Goal: Task Accomplishment & Management: Manage account settings

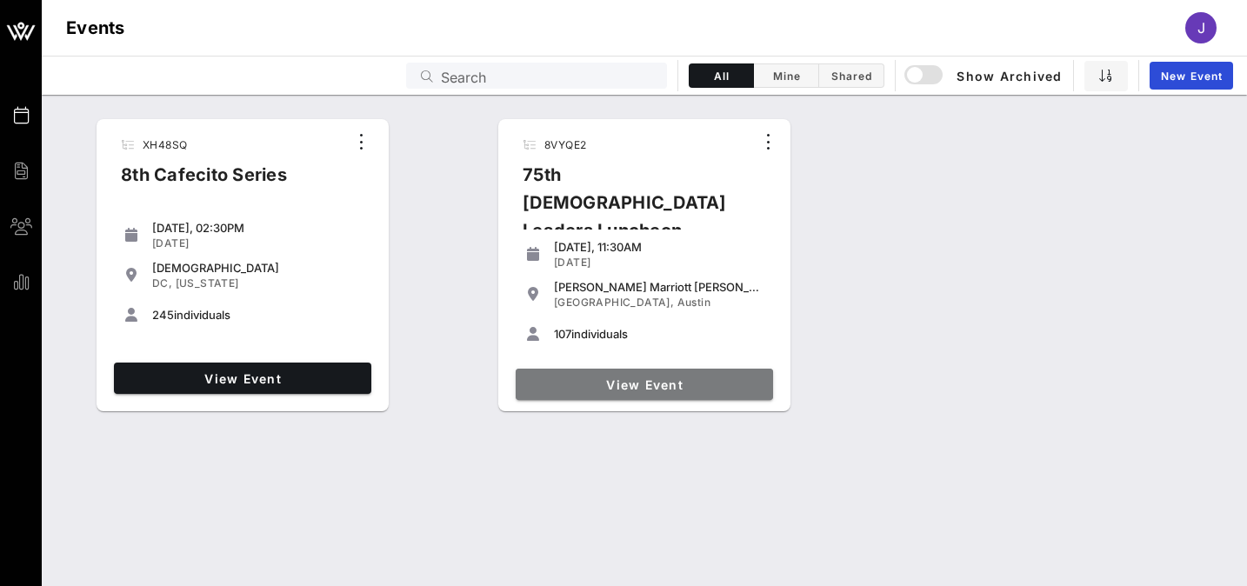
click at [578, 395] on link "View Event" at bounding box center [644, 384] width 257 height 31
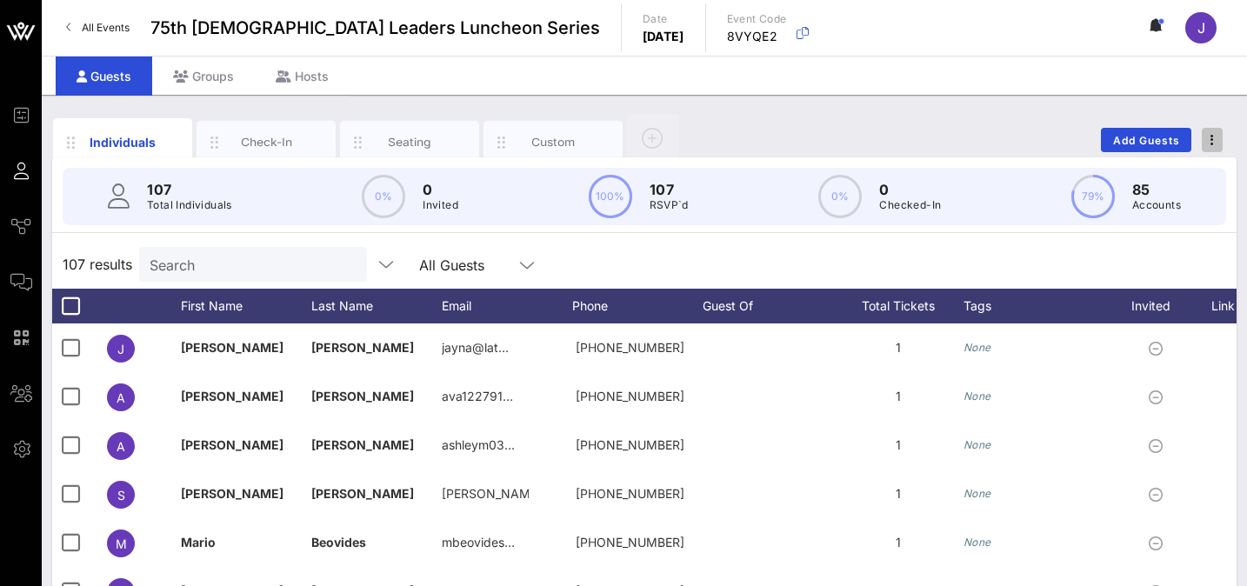
click at [1212, 137] on icon "button" at bounding box center [1212, 140] width 3 height 12
click at [1173, 171] on div "Export To CSV" at bounding box center [1179, 170] width 83 height 14
click at [251, 261] on input "text" at bounding box center [252, 264] width 204 height 23
click at [78, 28] on link "All Events" at bounding box center [98, 28] width 84 height 28
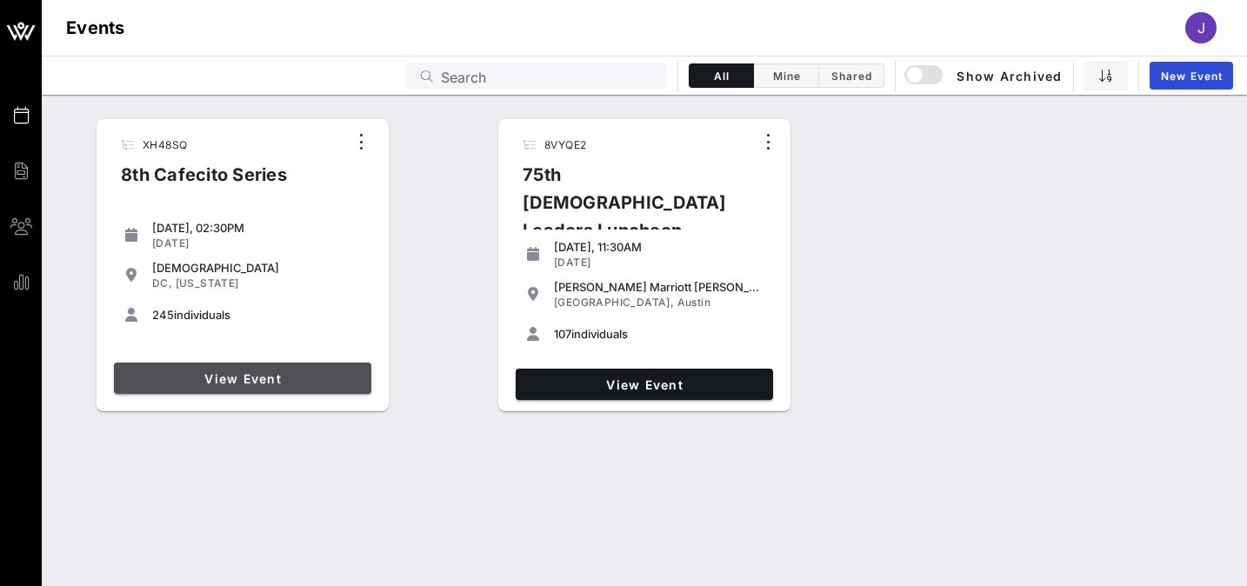
click at [219, 382] on span "View Event" at bounding box center [243, 378] width 244 height 15
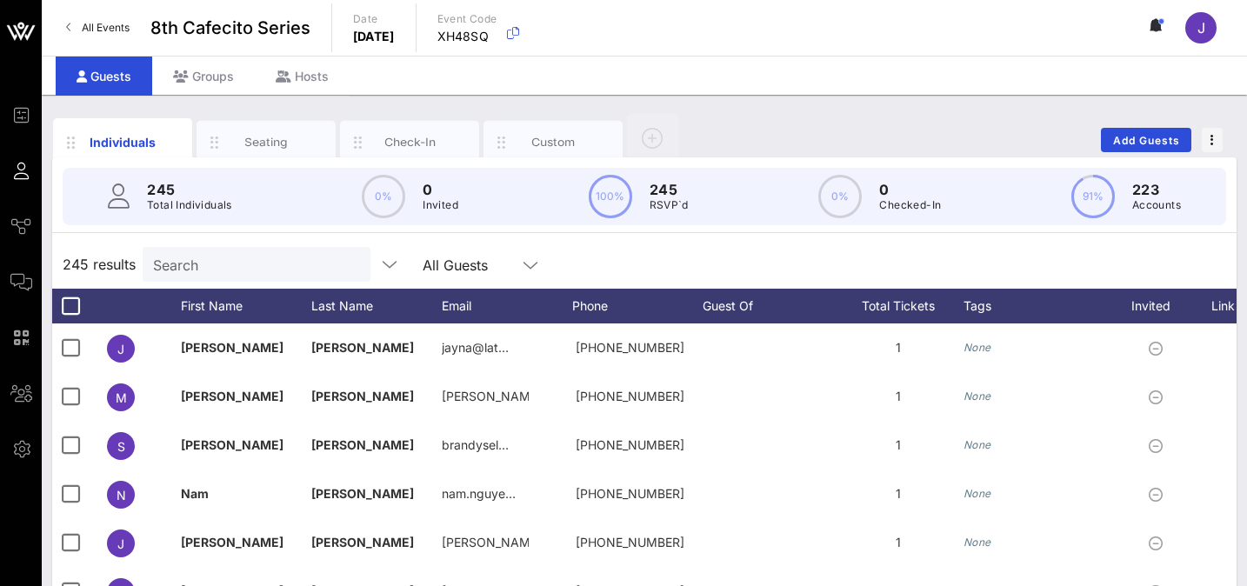
click at [231, 270] on input "Search" at bounding box center [255, 264] width 204 height 23
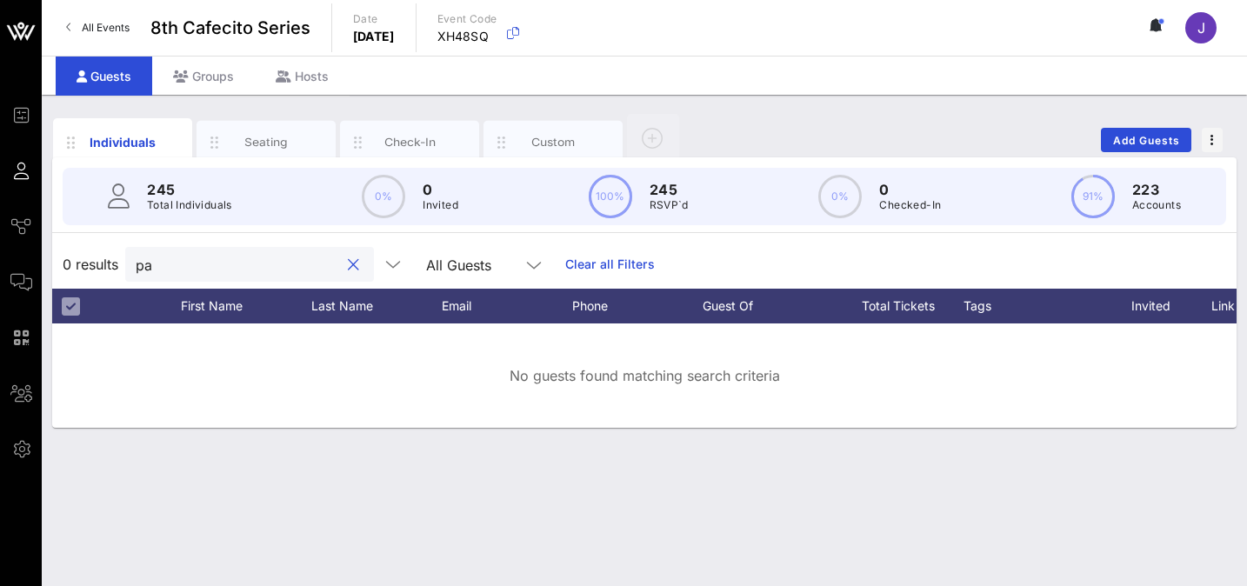
type input "p"
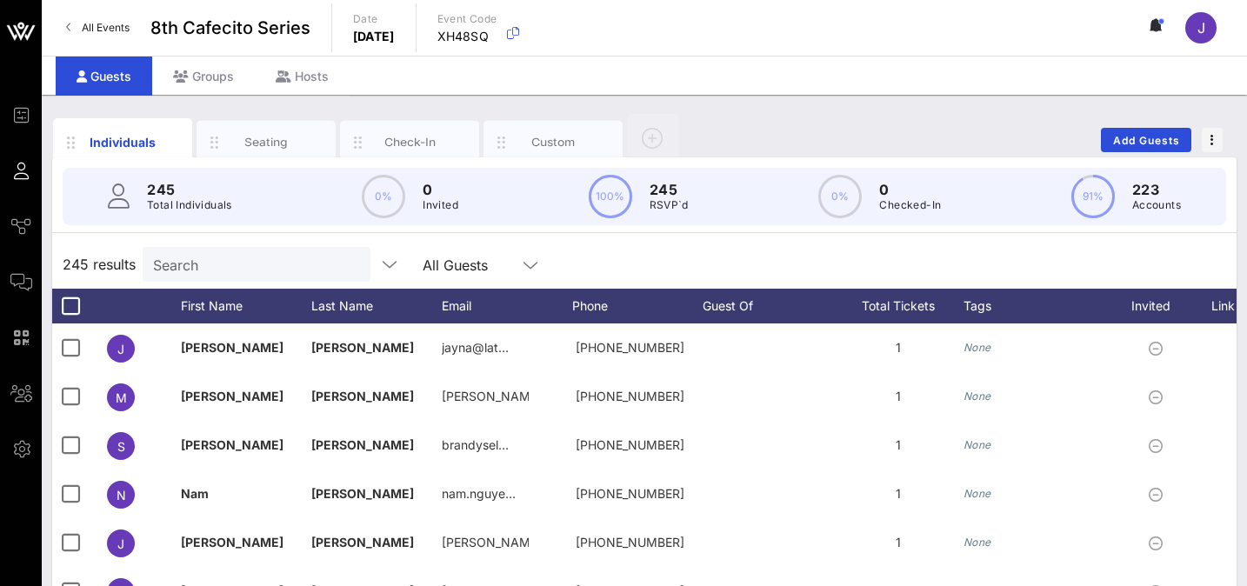
drag, startPoint x: 1238, startPoint y: 62, endPoint x: 825, endPoint y: 75, distance: 412.4
click at [825, 75] on div "Guests Groups Hosts" at bounding box center [644, 75] width 1205 height 39
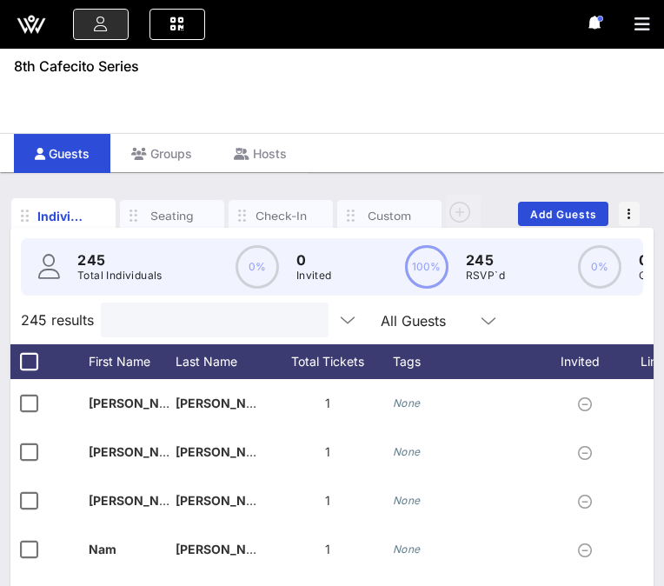
click at [152, 319] on input "text" at bounding box center [213, 320] width 204 height 23
type input "m"
type input "a"
type input "r"
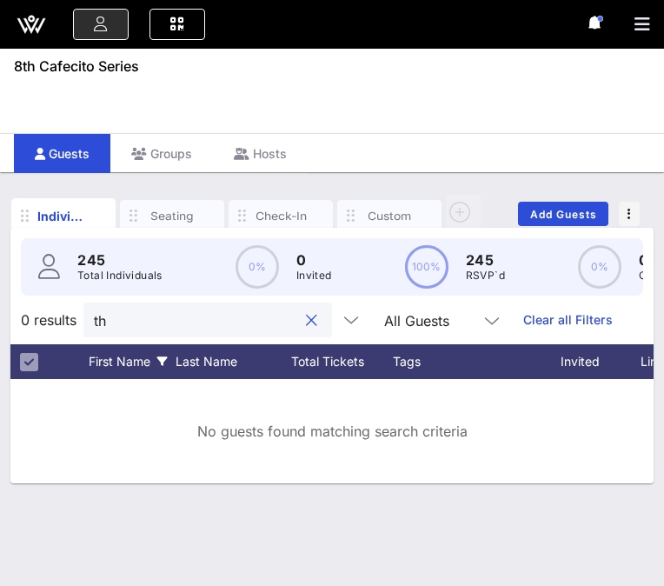
type input "t"
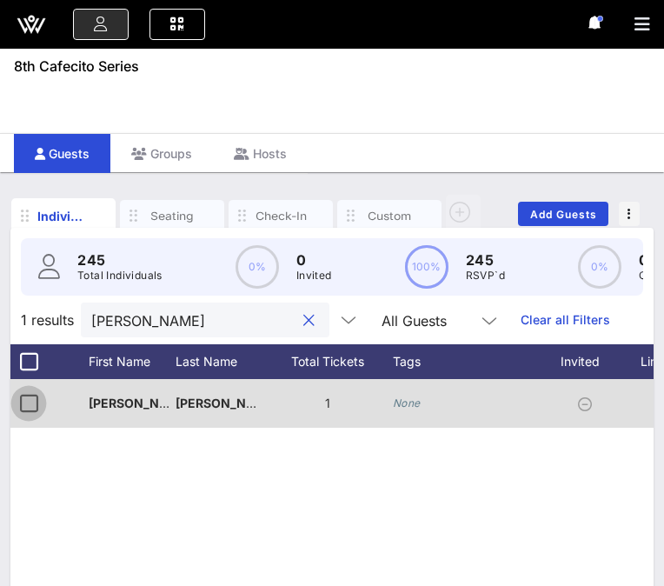
type input "[PERSON_NAME]"
click at [30, 395] on div at bounding box center [29, 404] width 30 height 30
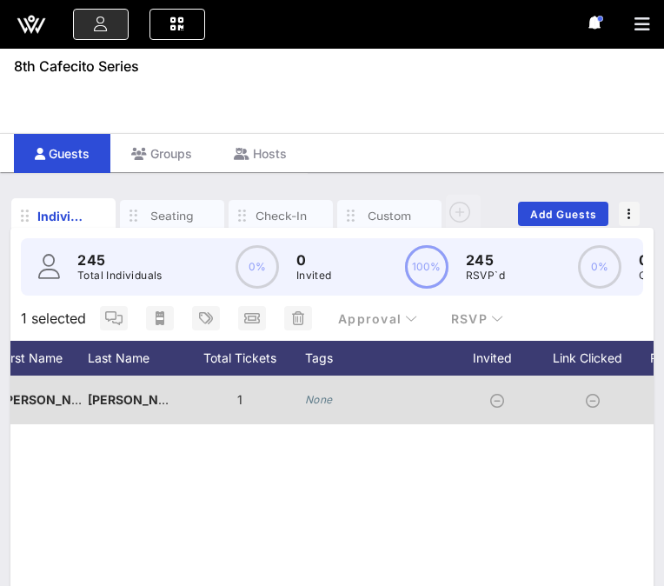
scroll to position [0, 278]
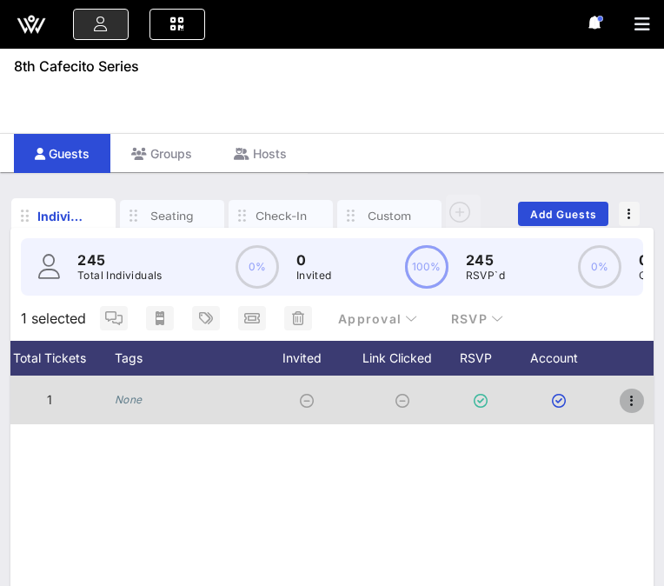
click at [631, 402] on icon "button" at bounding box center [632, 400] width 21 height 21
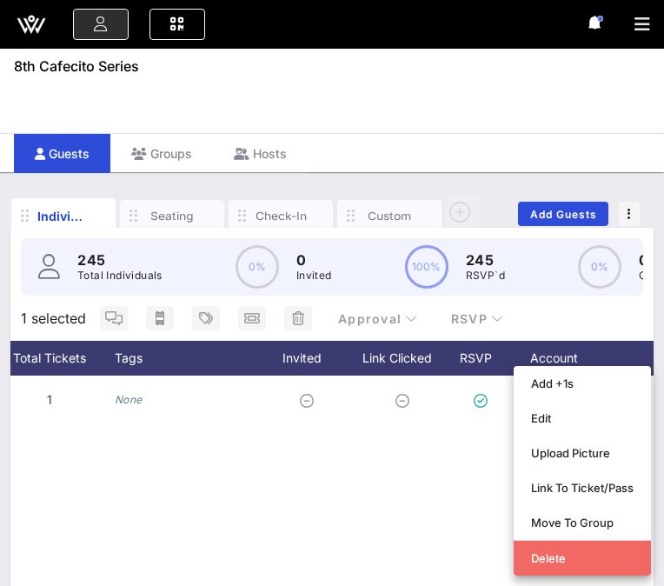
click at [559, 559] on div "Delete" at bounding box center [582, 558] width 103 height 14
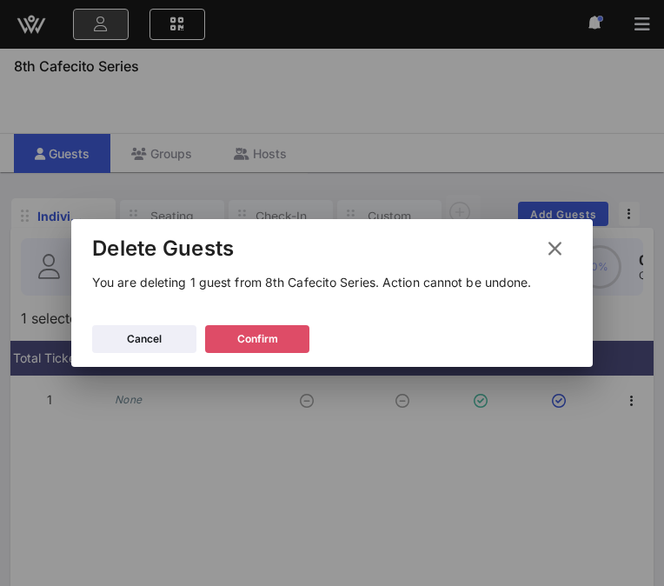
click at [233, 332] on button "Confirm" at bounding box center [257, 339] width 104 height 28
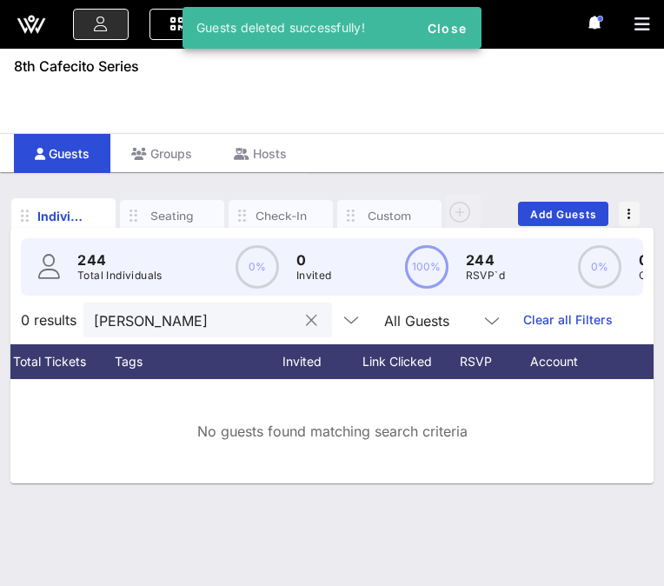
click at [306, 319] on button "clear icon" at bounding box center [311, 320] width 11 height 17
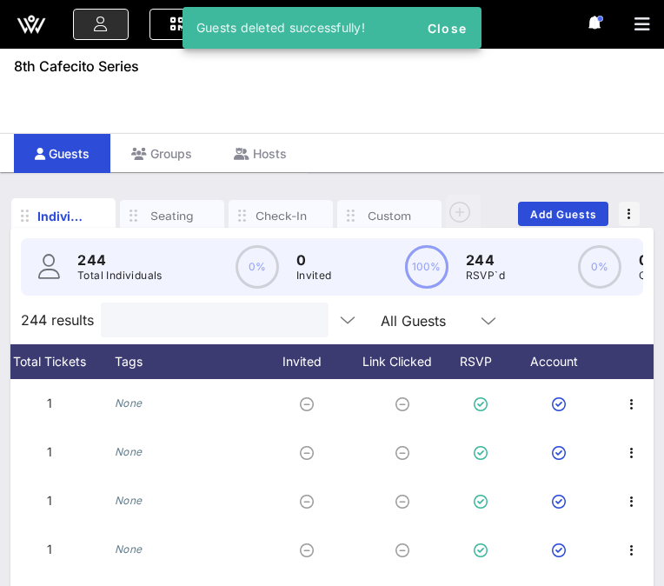
click at [183, 319] on input "text" at bounding box center [213, 320] width 204 height 23
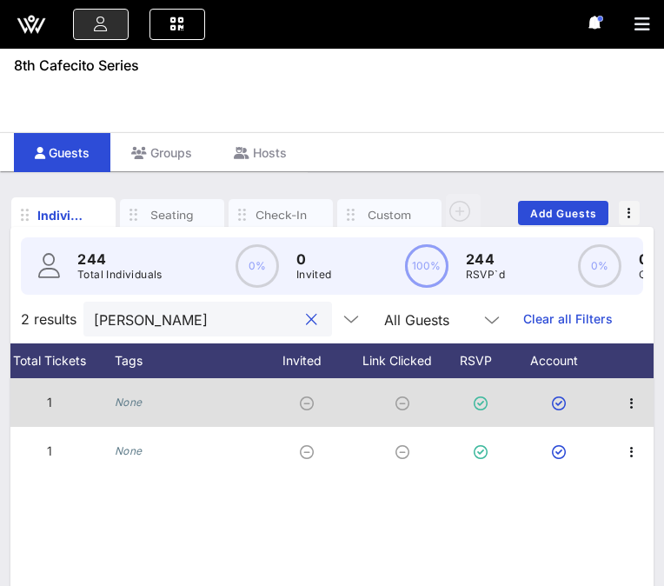
scroll to position [0, 0]
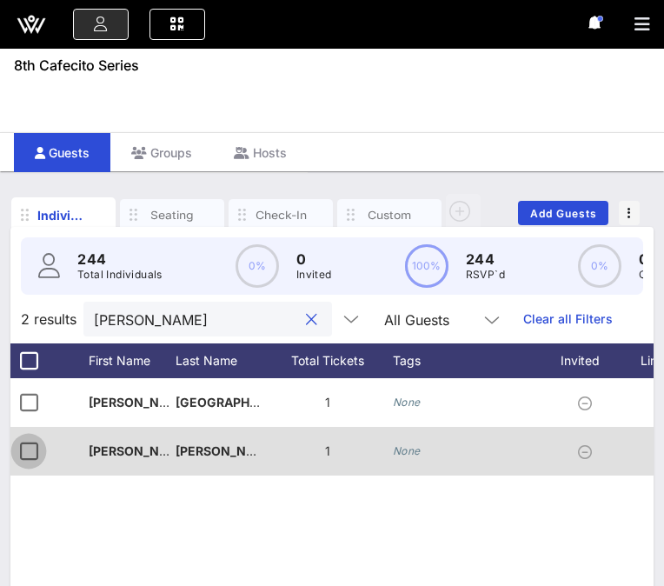
type input "[PERSON_NAME]"
click at [25, 444] on div at bounding box center [29, 452] width 30 height 30
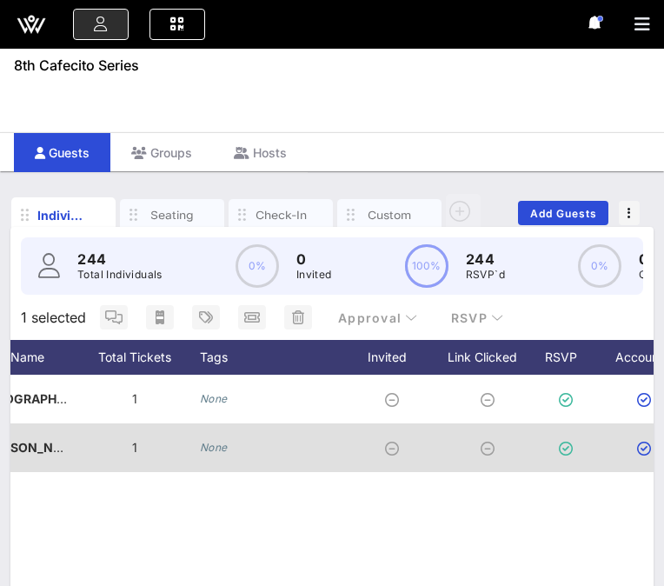
scroll to position [0, 278]
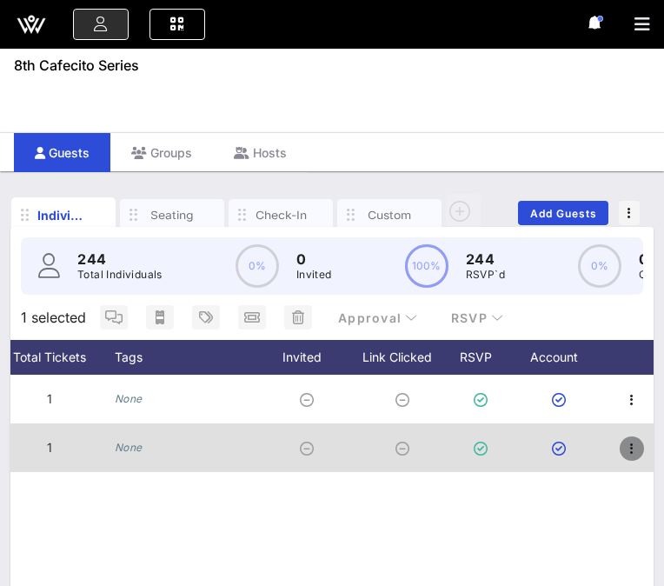
click at [637, 445] on icon "button" at bounding box center [632, 448] width 21 height 21
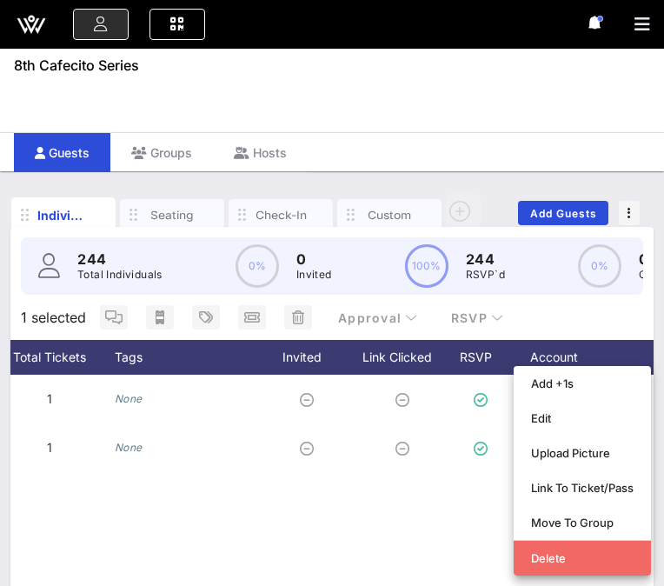
click at [560, 557] on div "Delete" at bounding box center [582, 558] width 103 height 14
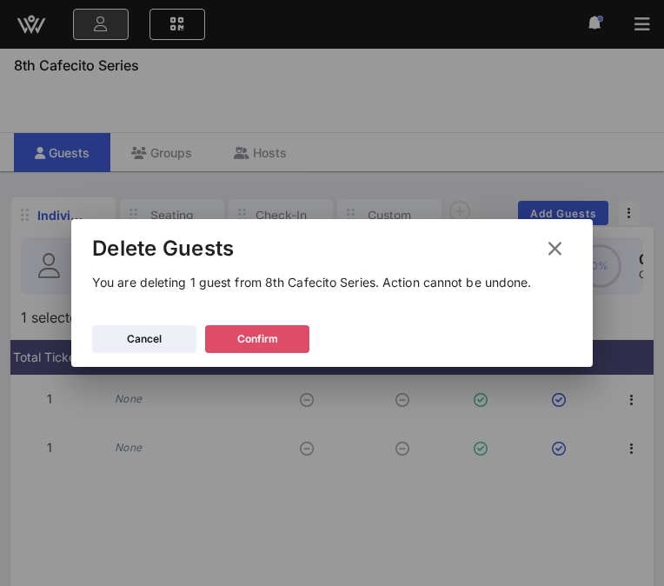
click at [285, 337] on button "Confirm" at bounding box center [257, 339] width 104 height 28
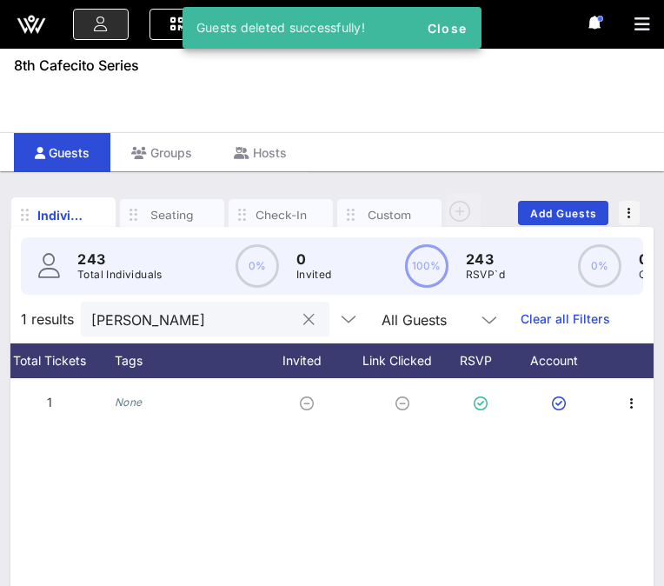
click at [304, 319] on button "clear icon" at bounding box center [309, 319] width 11 height 17
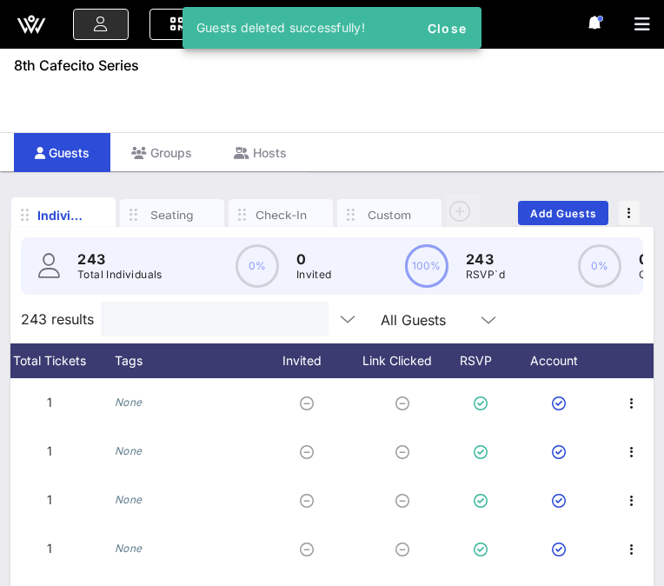
click at [220, 321] on input "text" at bounding box center [213, 319] width 204 height 23
type input "k"
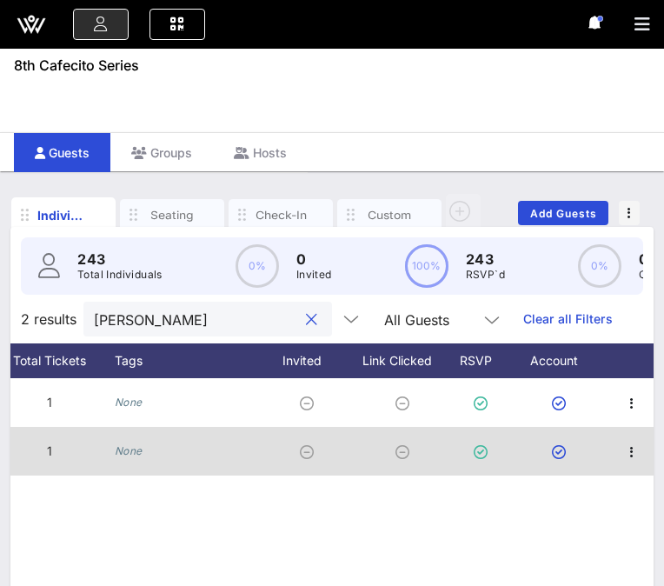
scroll to position [0, 0]
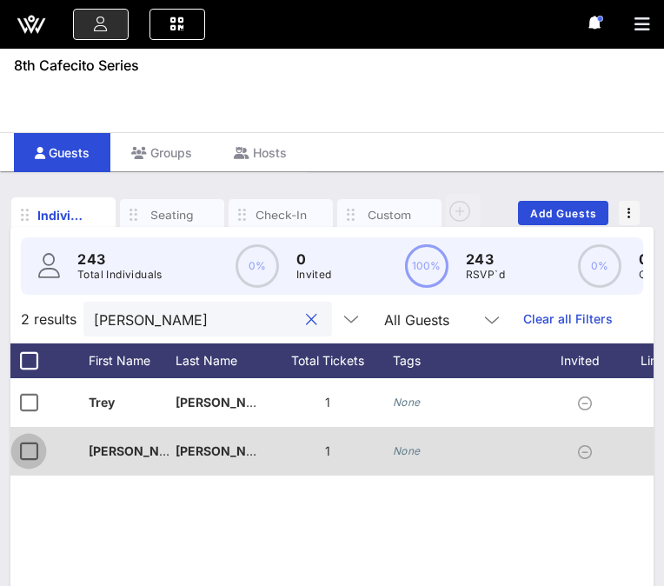
type input "[PERSON_NAME]"
click at [25, 458] on div at bounding box center [29, 452] width 30 height 30
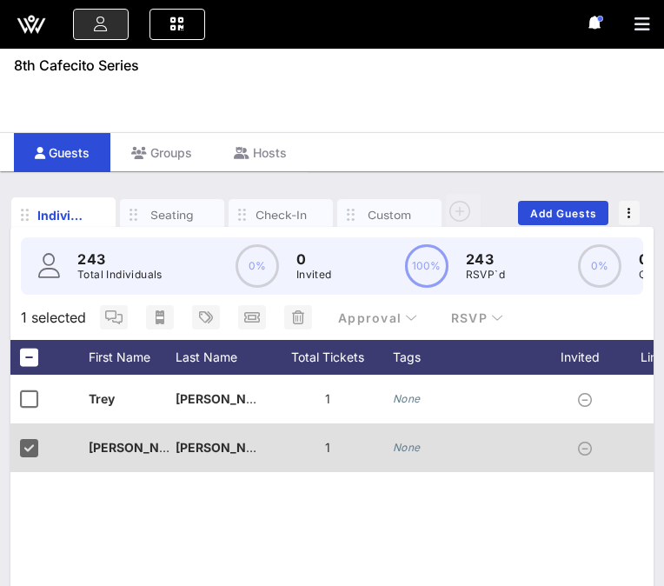
scroll to position [0, 278]
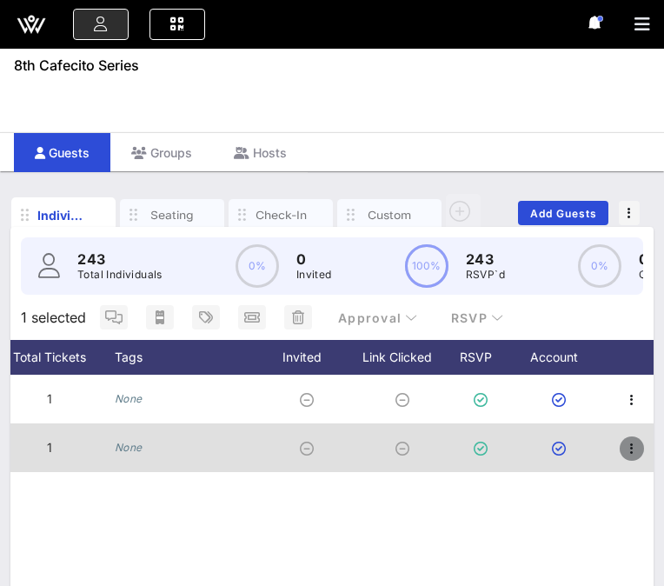
click at [633, 446] on icon "button" at bounding box center [632, 448] width 21 height 21
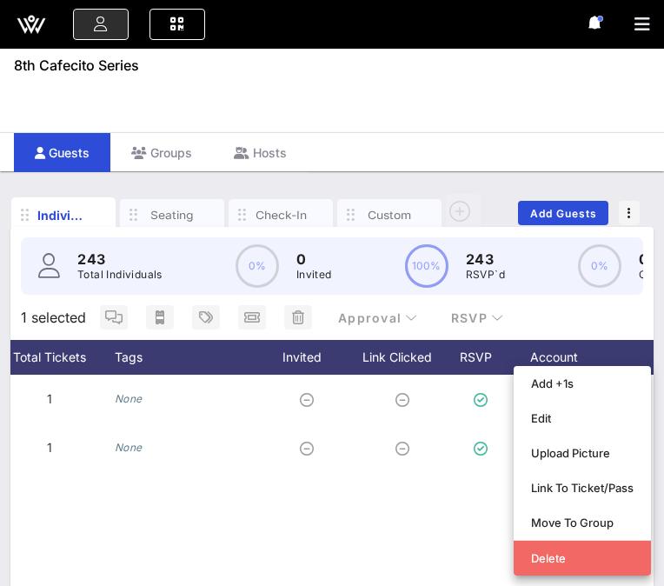
click at [541, 557] on div "Delete" at bounding box center [582, 558] width 103 height 14
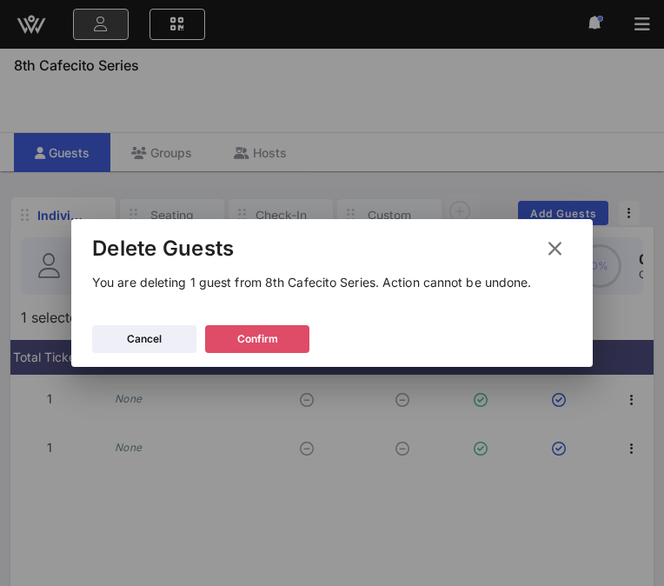
click at [278, 335] on button "Confirm" at bounding box center [257, 339] width 104 height 28
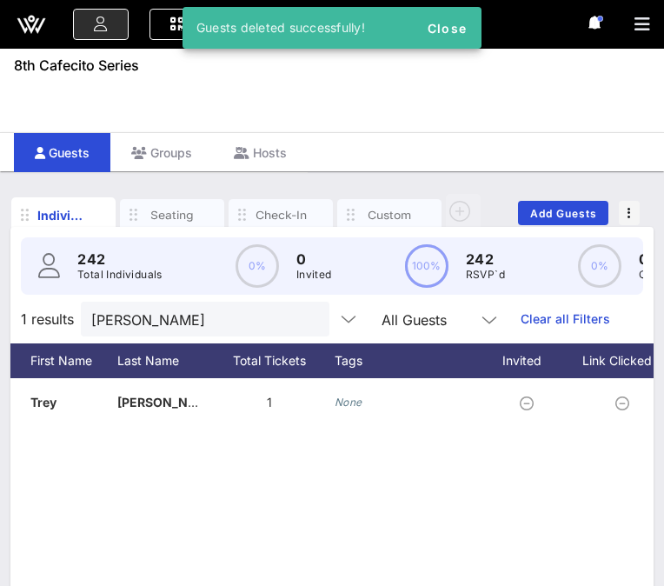
scroll to position [0, 0]
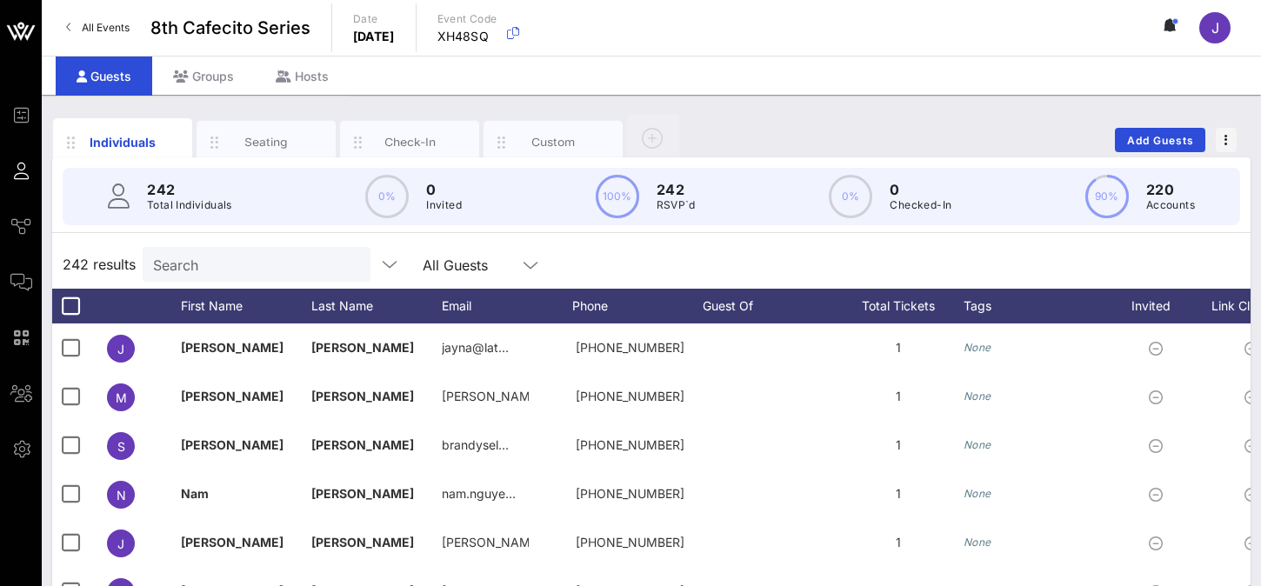
click at [959, 143] on div "Individuals Seating Check-In Custom Add Guests" at bounding box center [651, 140] width 1198 height 56
click at [1227, 141] on icon "button" at bounding box center [1225, 140] width 3 height 12
click at [1182, 168] on div "Export To CSV" at bounding box center [1193, 170] width 83 height 14
